Goal: Check status: Check status

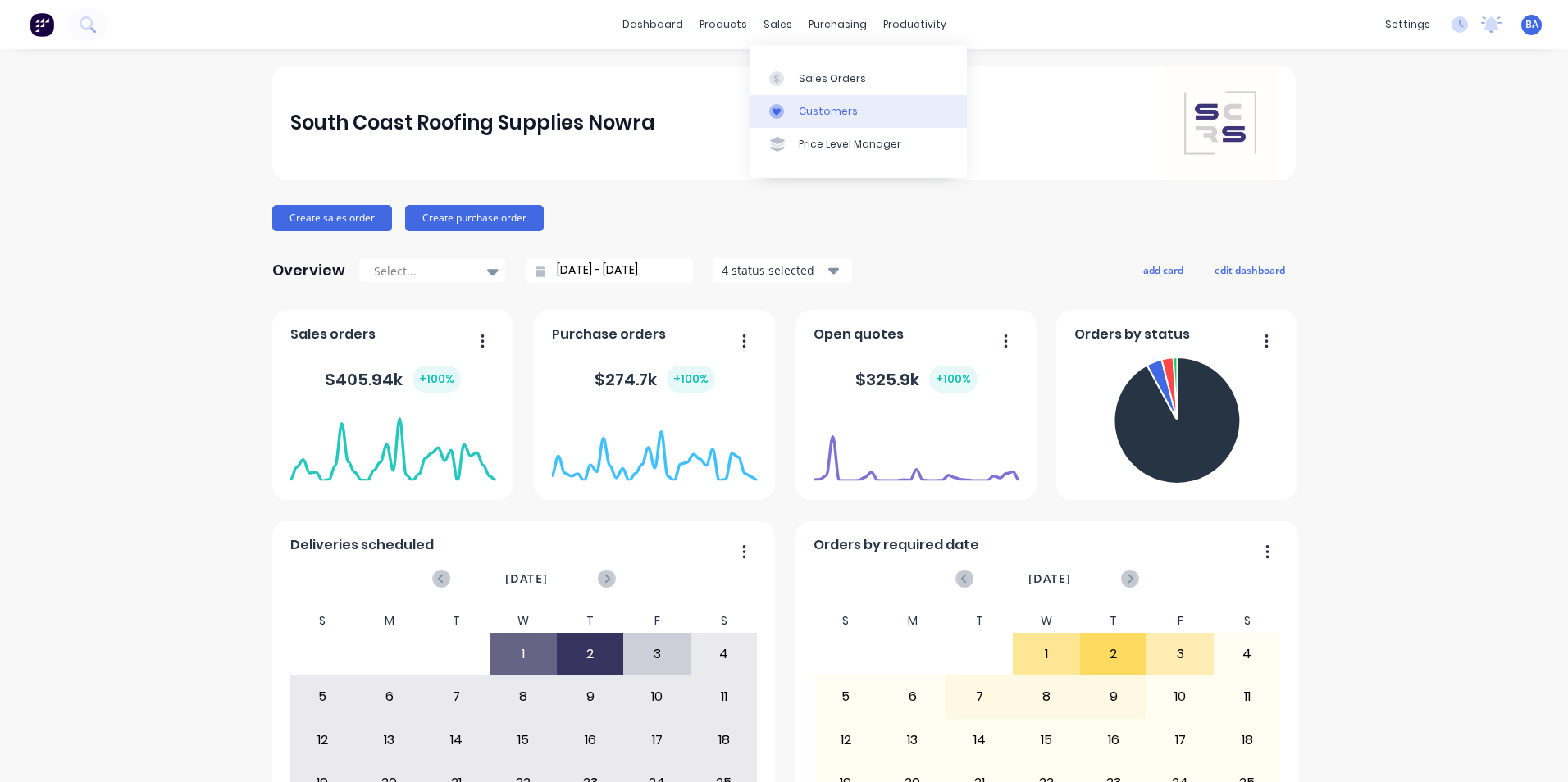
click at [807, 110] on div "Customers" at bounding box center [828, 111] width 59 height 15
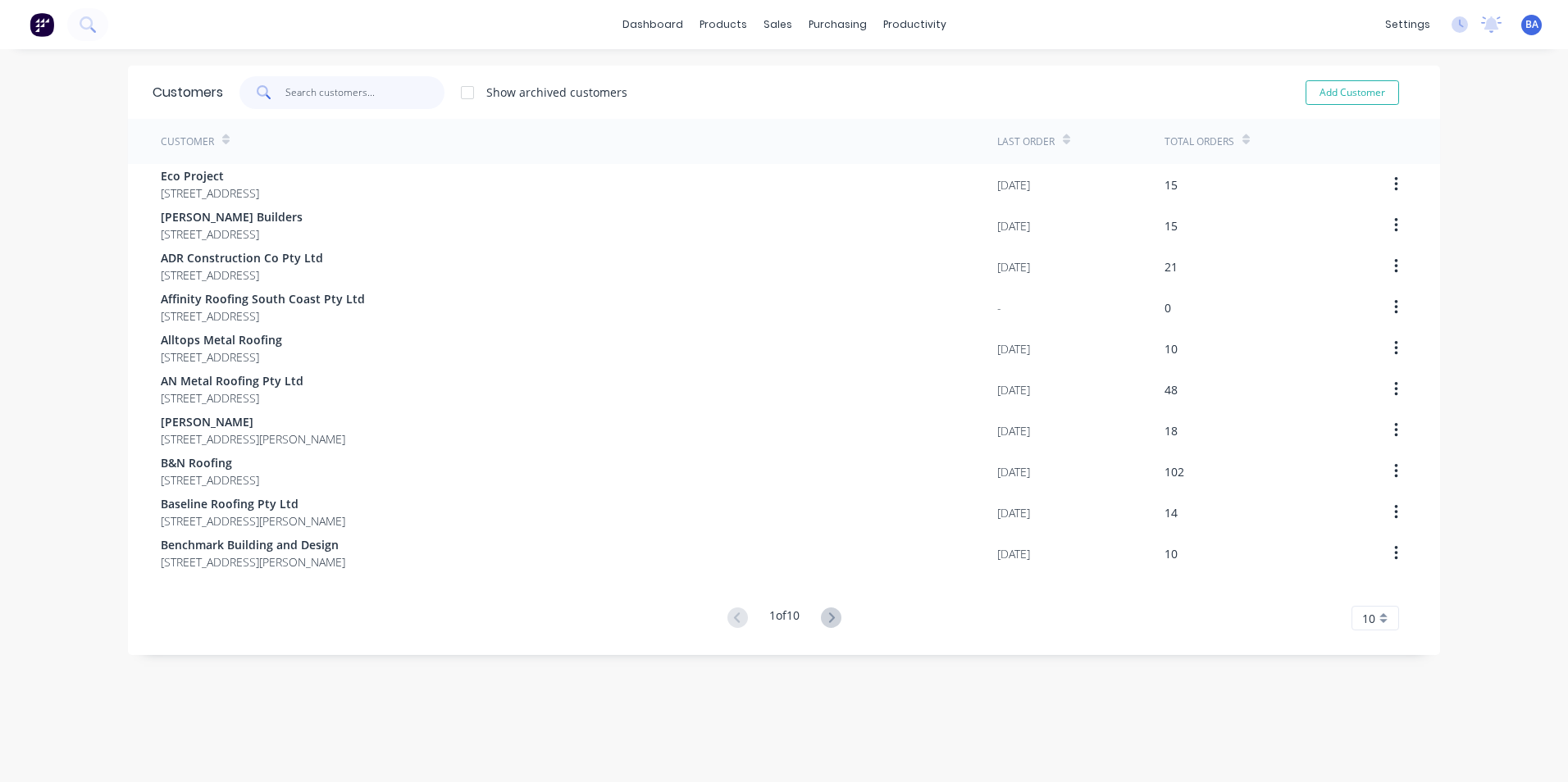
click at [356, 94] on input "text" at bounding box center [365, 93] width 160 height 33
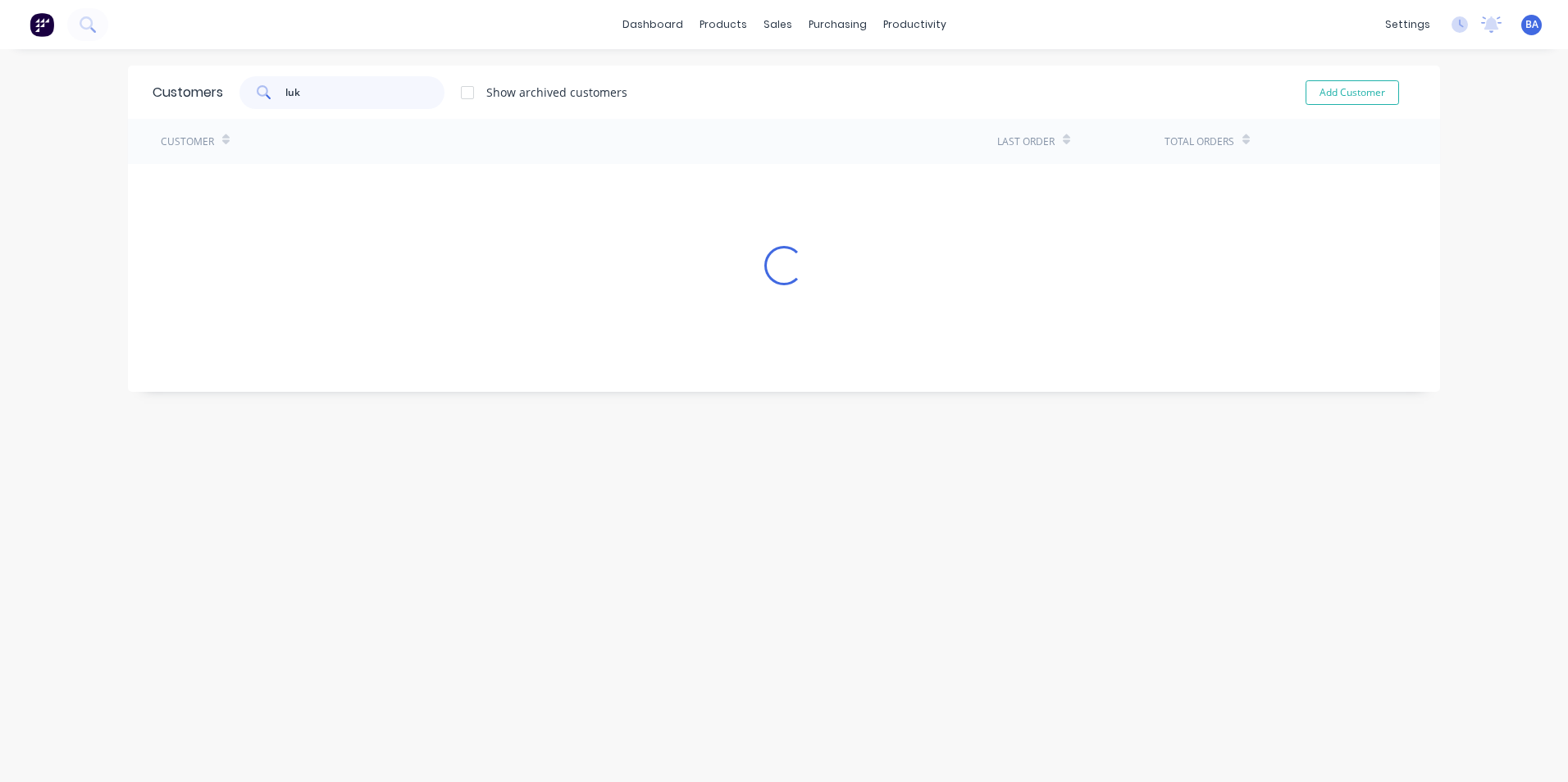
type input "luke"
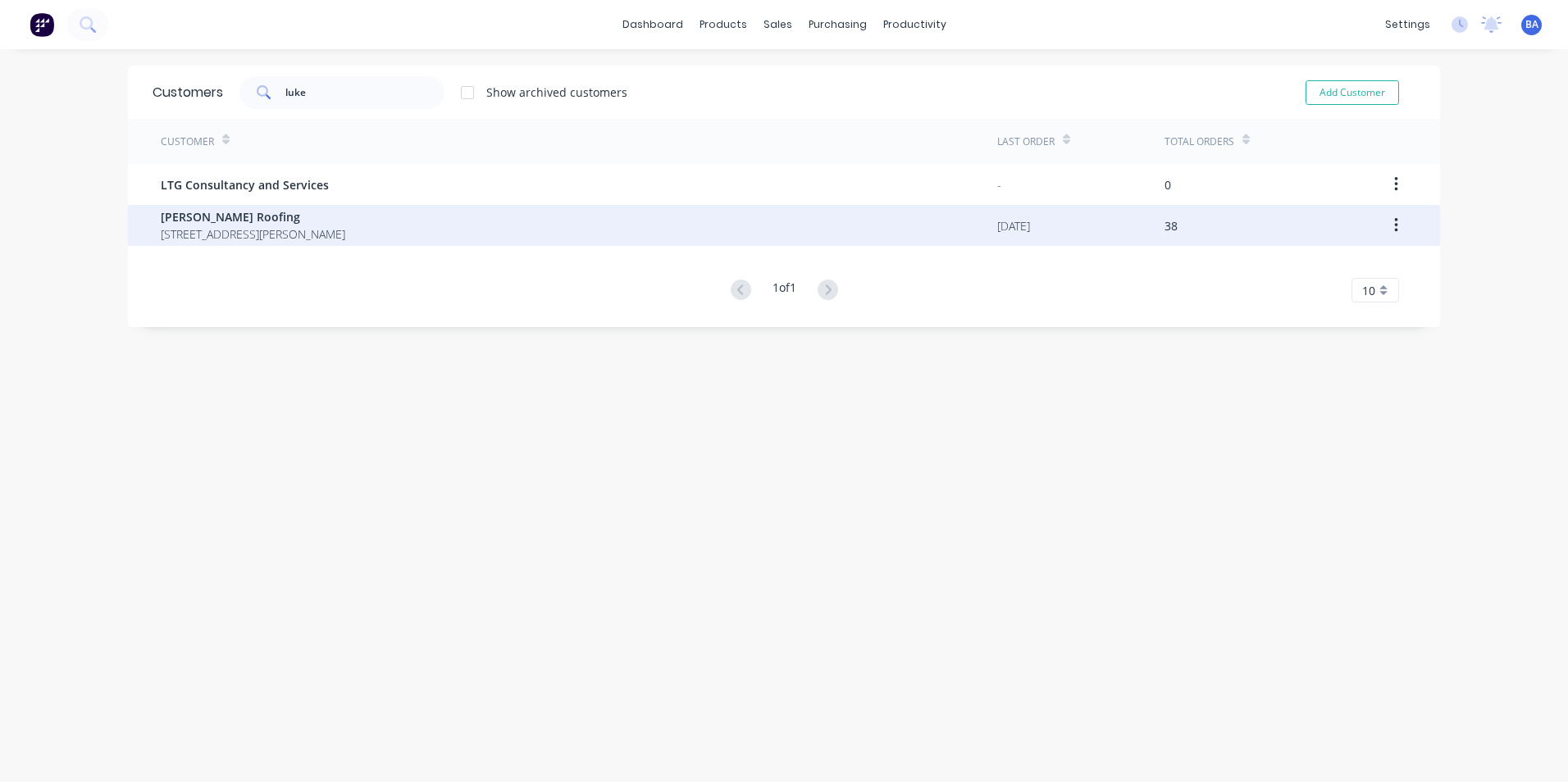
click at [307, 222] on span "[PERSON_NAME] Roofing" at bounding box center [253, 217] width 184 height 17
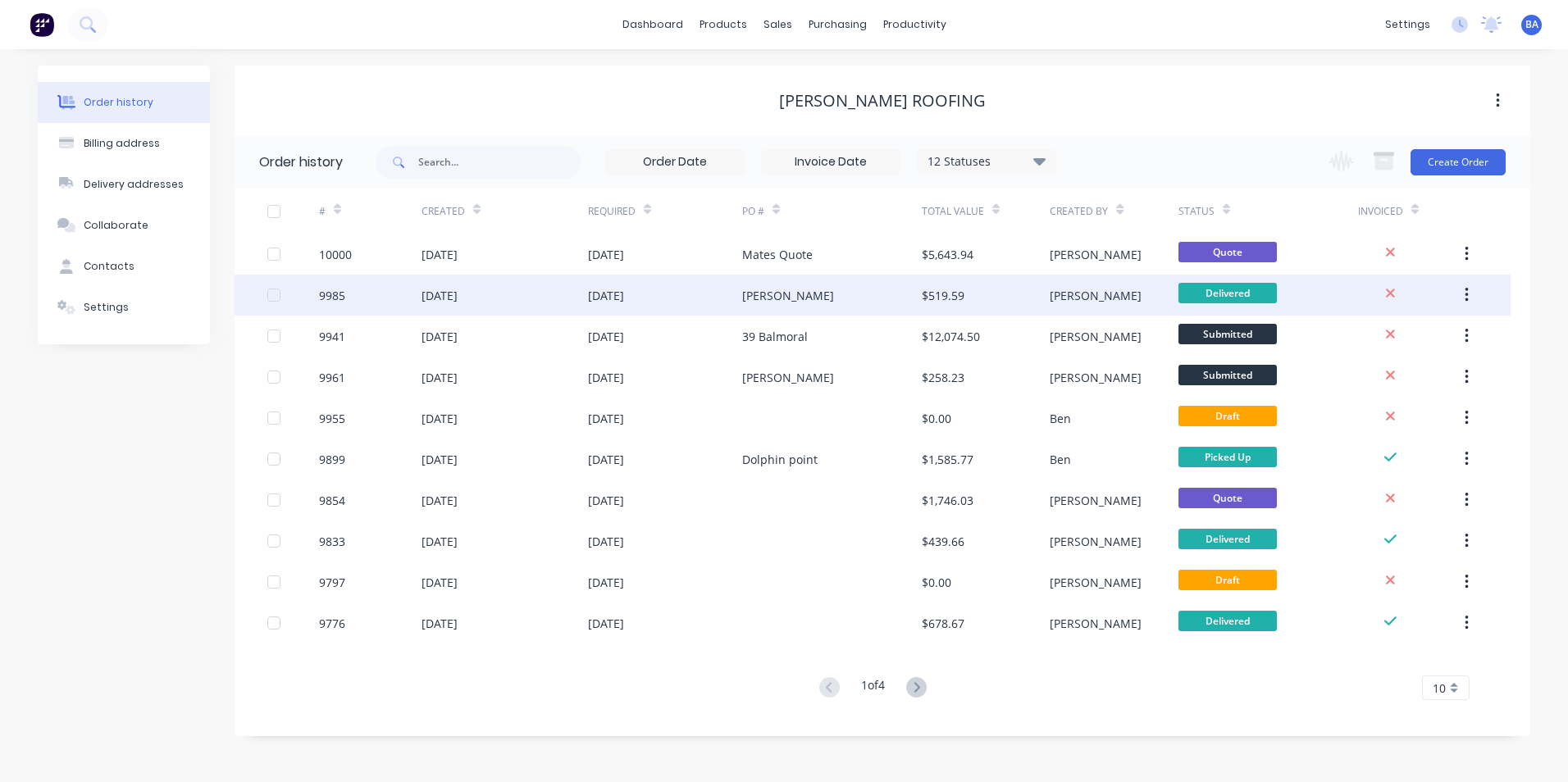
click at [849, 293] on div "[PERSON_NAME]" at bounding box center [832, 296] width 180 height 41
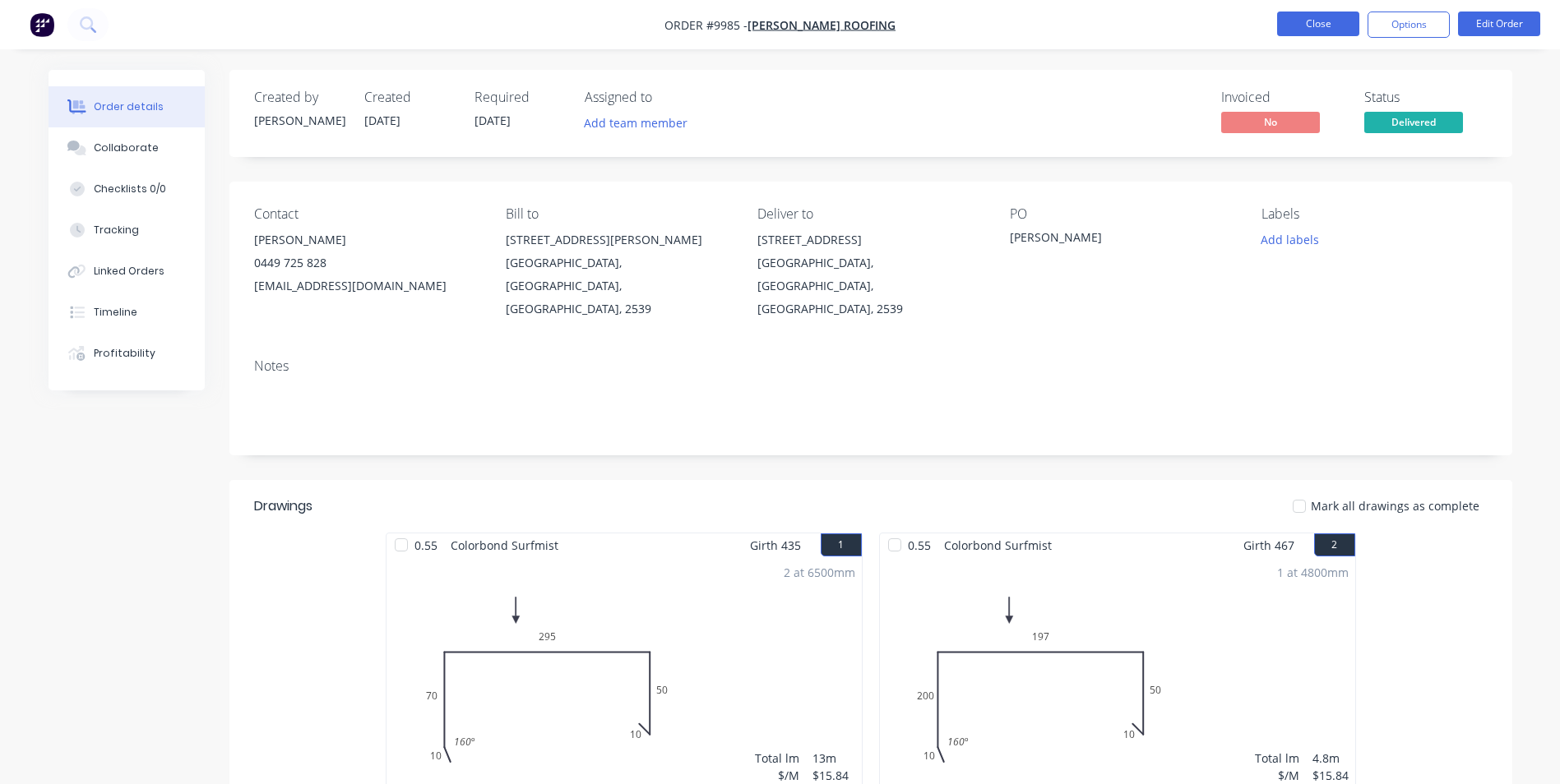
click at [1319, 17] on button "Close" at bounding box center [1318, 23] width 83 height 24
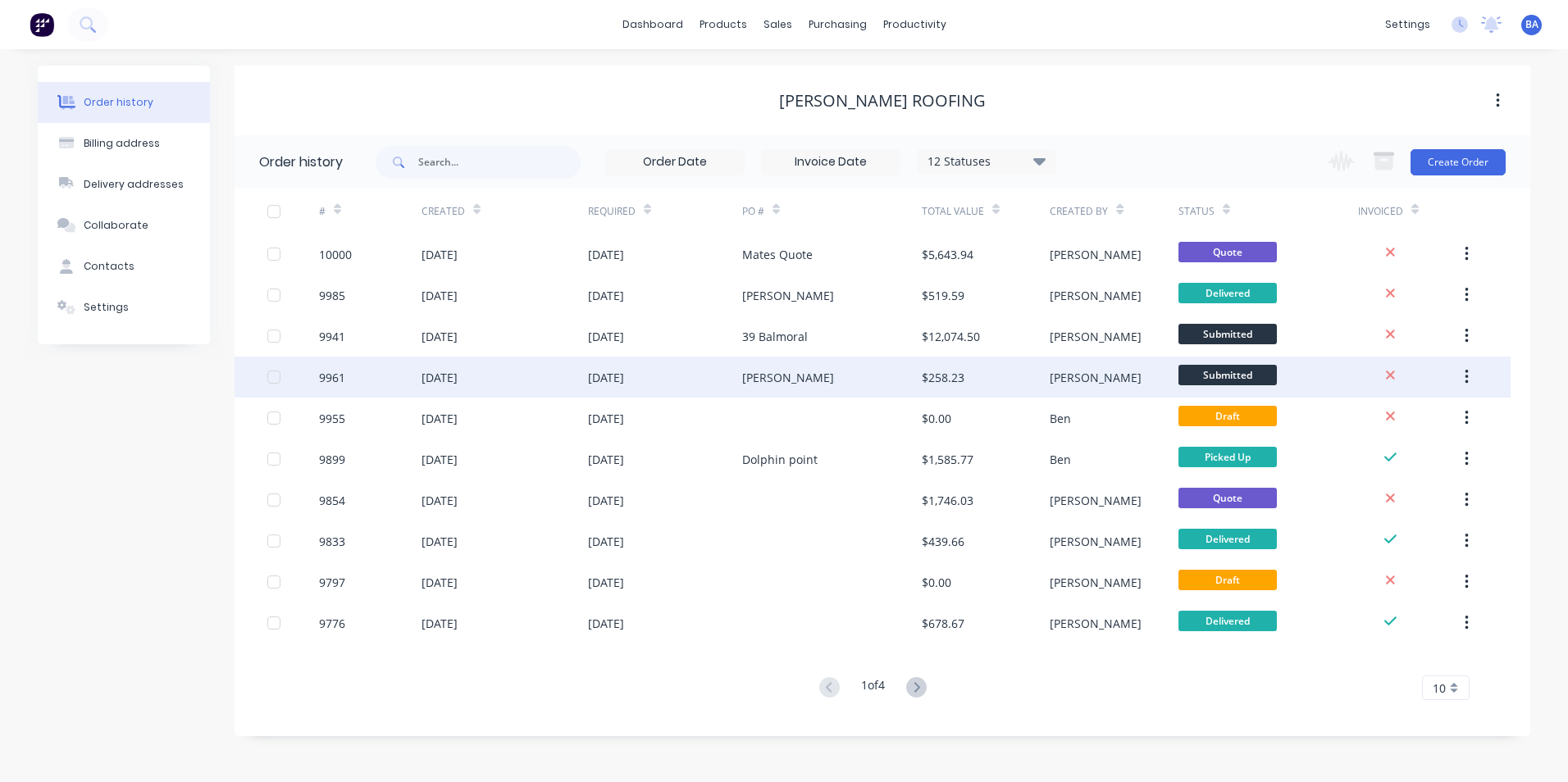
click at [817, 374] on div "[PERSON_NAME]" at bounding box center [832, 377] width 180 height 41
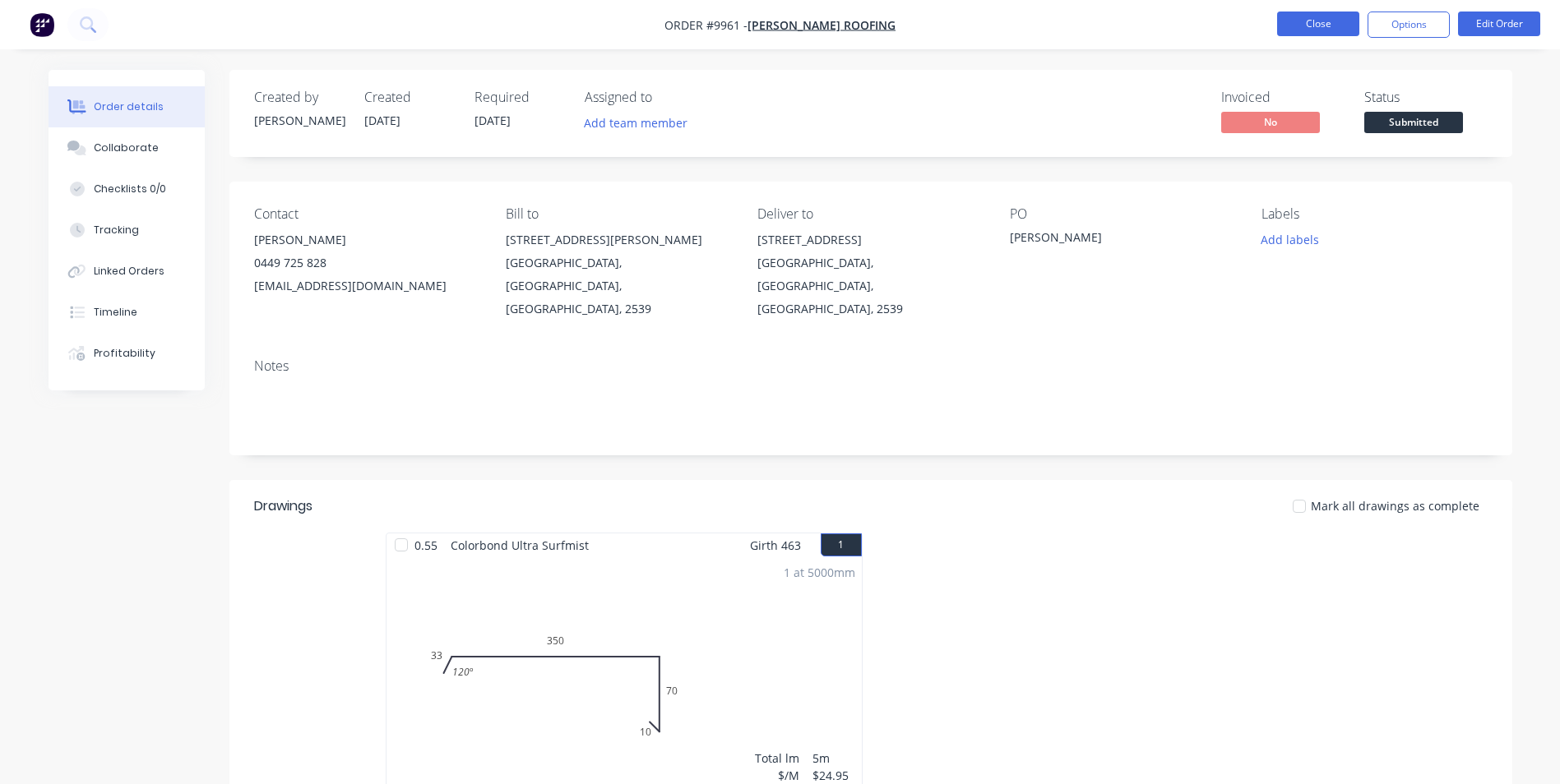
click at [1316, 24] on button "Close" at bounding box center [1318, 23] width 83 height 24
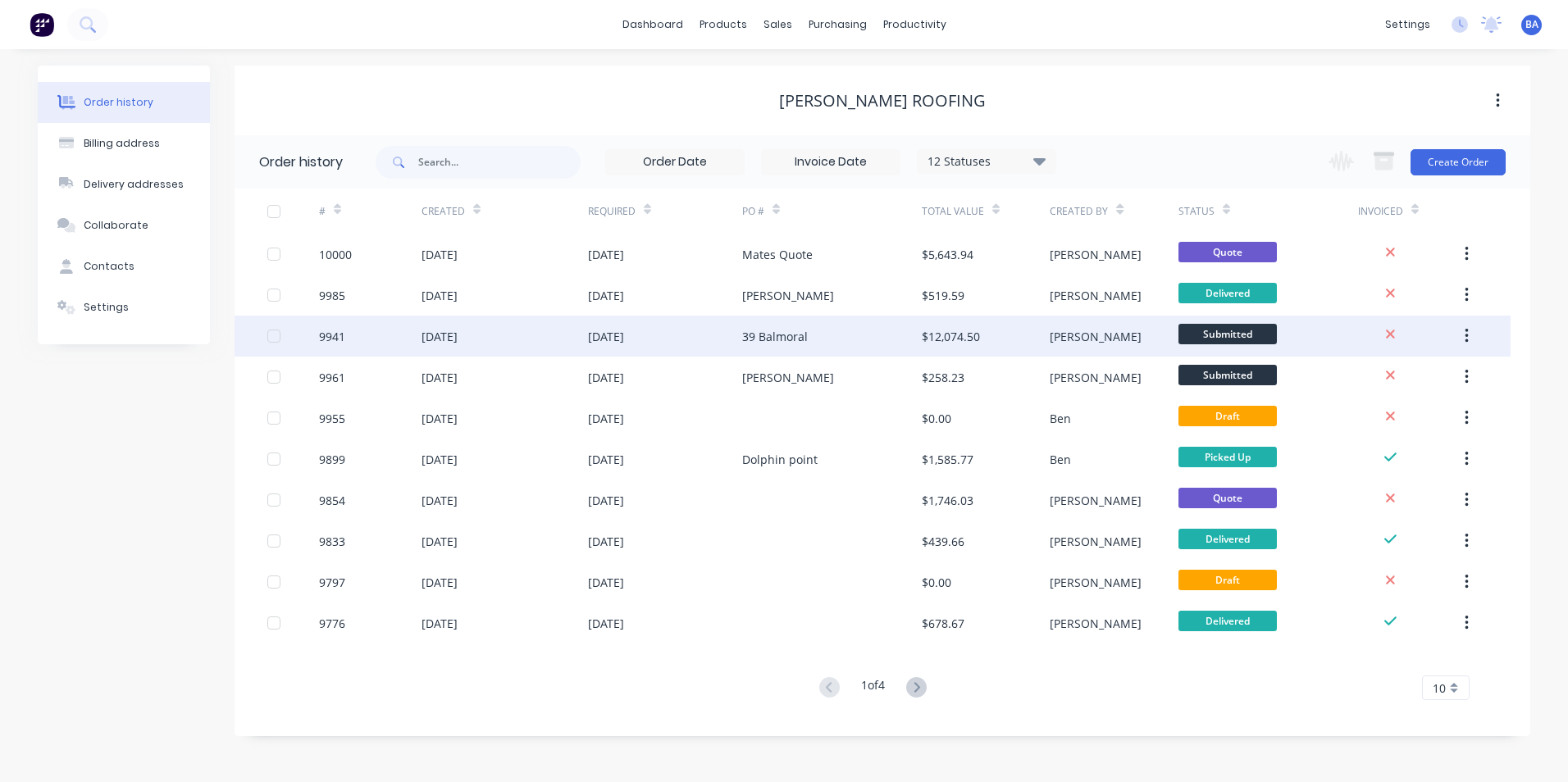
click at [806, 341] on div "39 Balmoral" at bounding box center [775, 337] width 65 height 17
